Goal: Navigation & Orientation: Find specific page/section

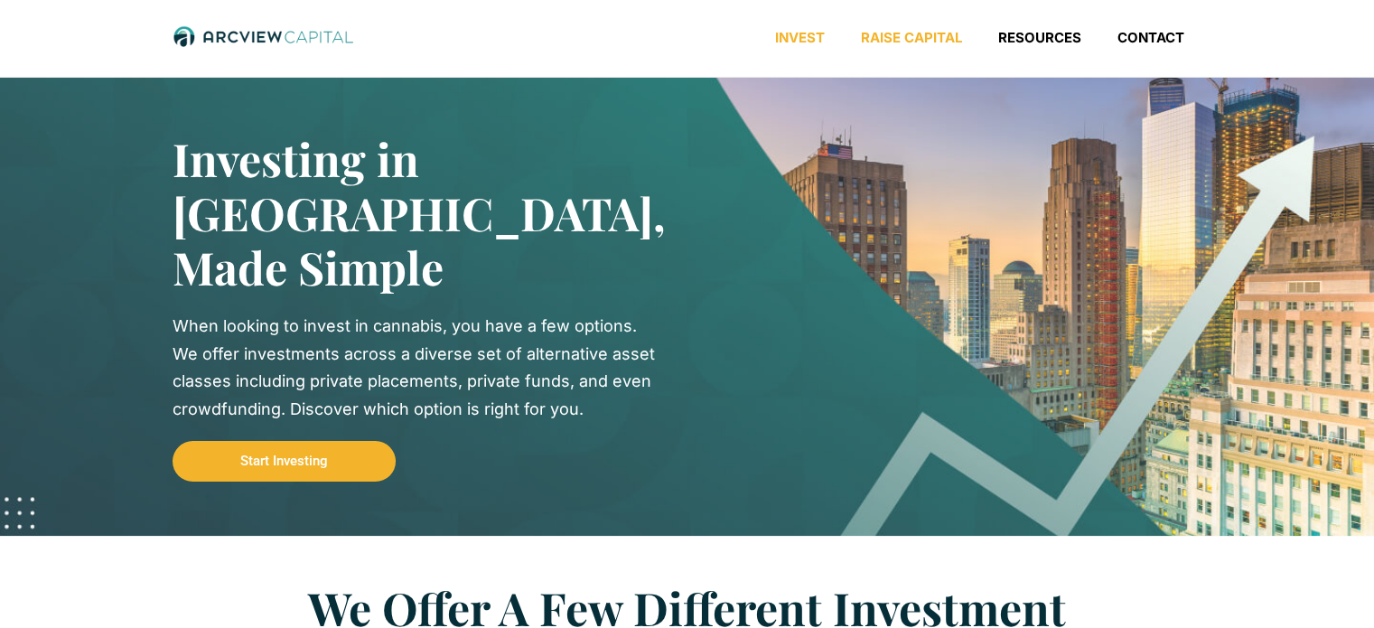
click at [915, 38] on link "Raise Capital" at bounding box center [911, 38] width 137 height 18
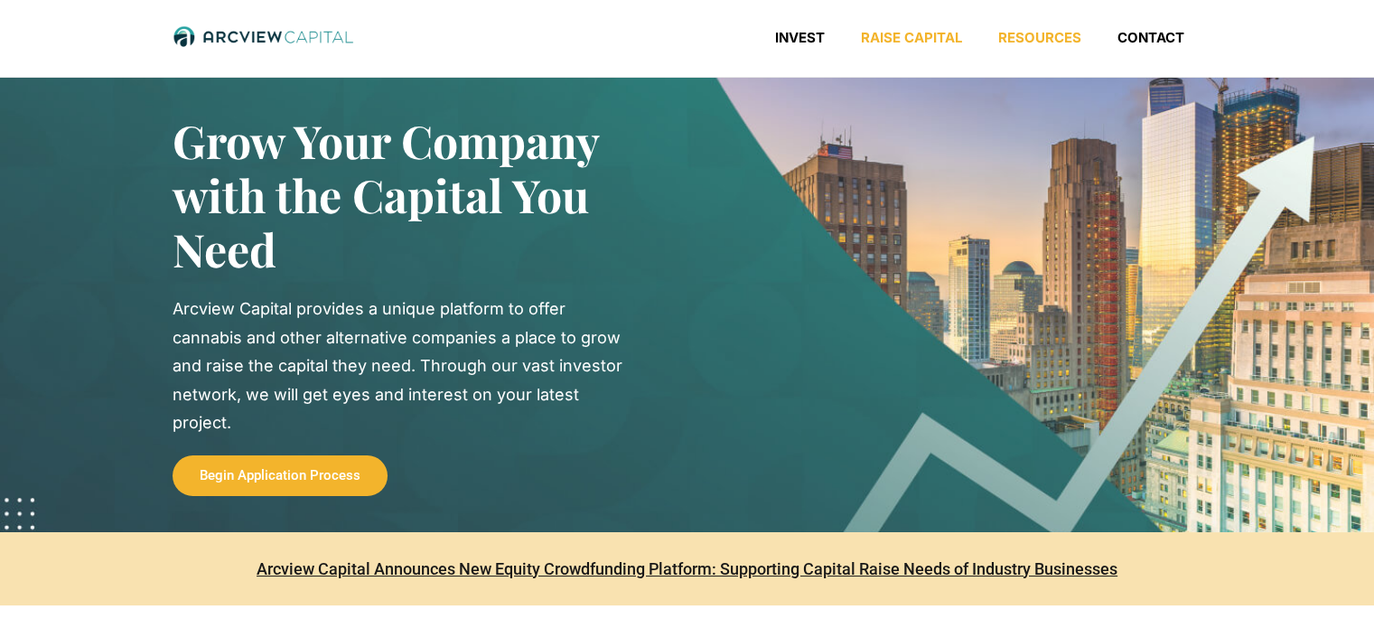
click at [1048, 39] on link "Resources" at bounding box center [1039, 38] width 119 height 18
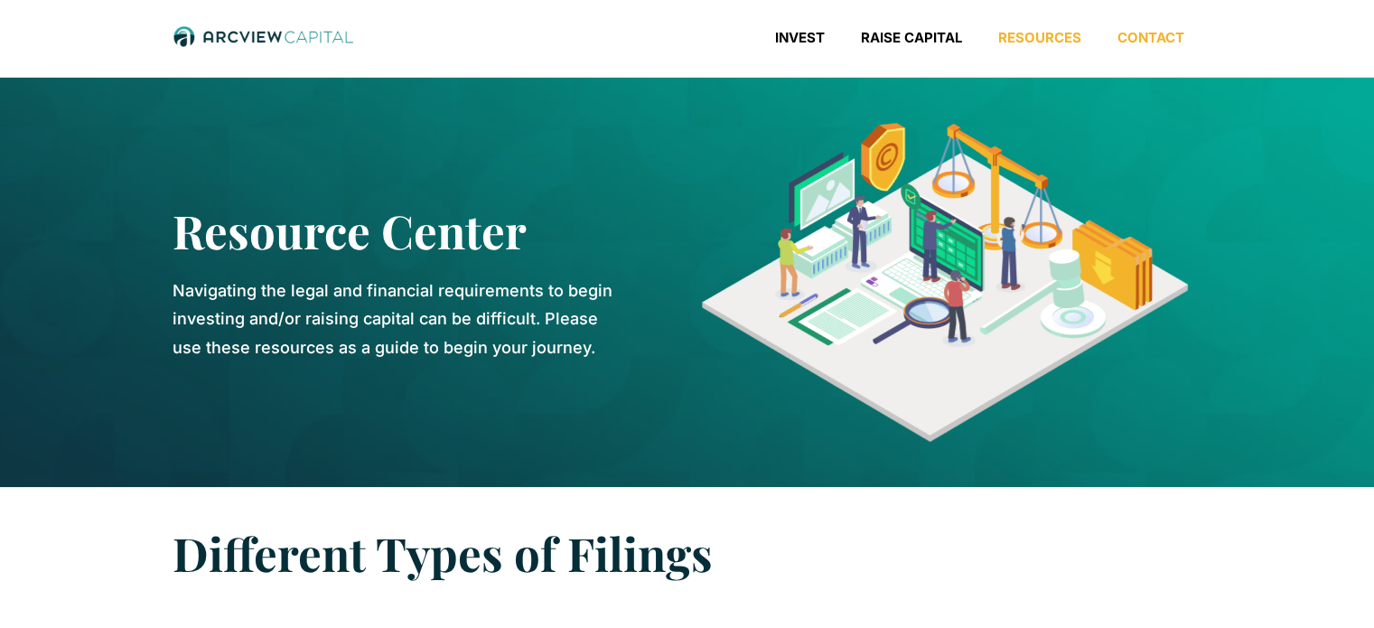
click at [1147, 40] on link "Contact" at bounding box center [1151, 38] width 103 height 18
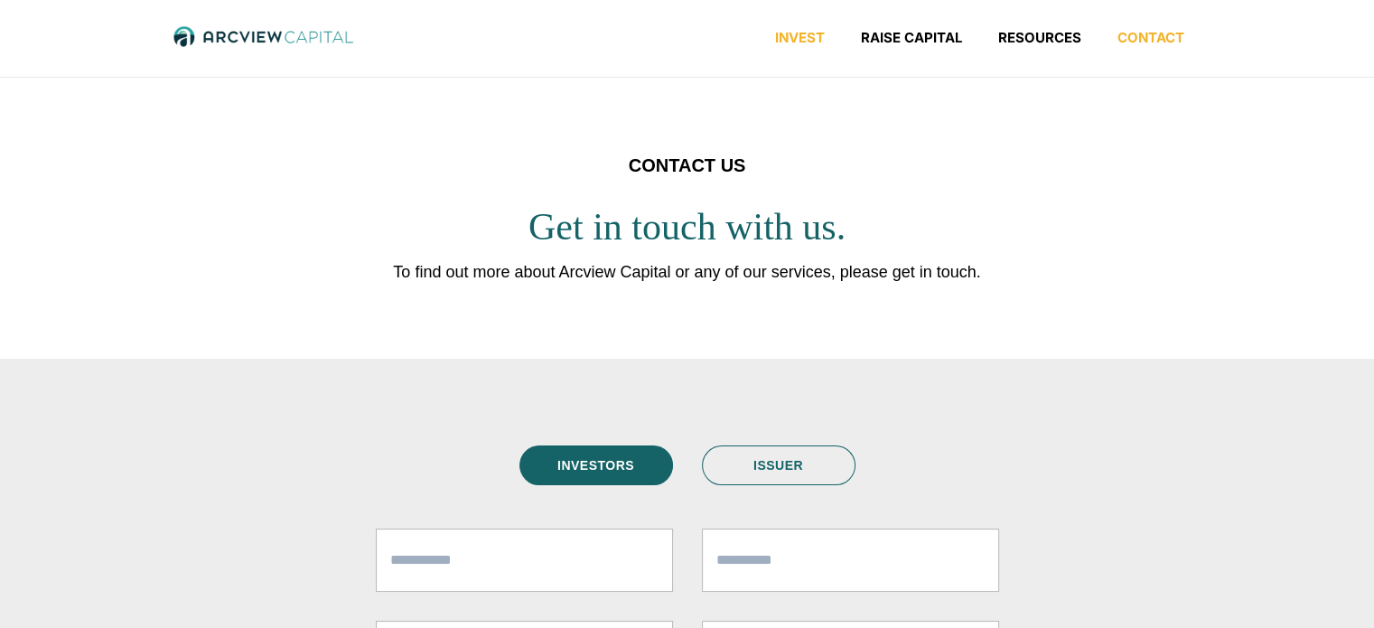
click at [795, 35] on link "Invest" at bounding box center [800, 38] width 86 height 18
